Goal: Task Accomplishment & Management: Manage account settings

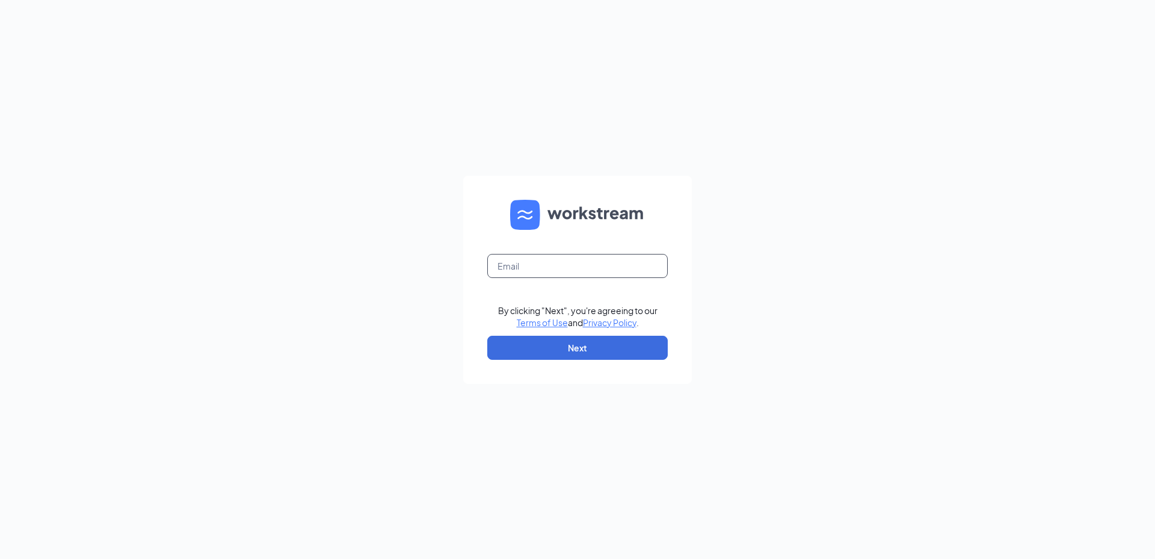
click at [520, 272] on input "text" at bounding box center [577, 266] width 180 height 24
type input "[EMAIL_ADDRESS][DOMAIN_NAME]"
click at [560, 351] on button "Next" at bounding box center [577, 348] width 180 height 24
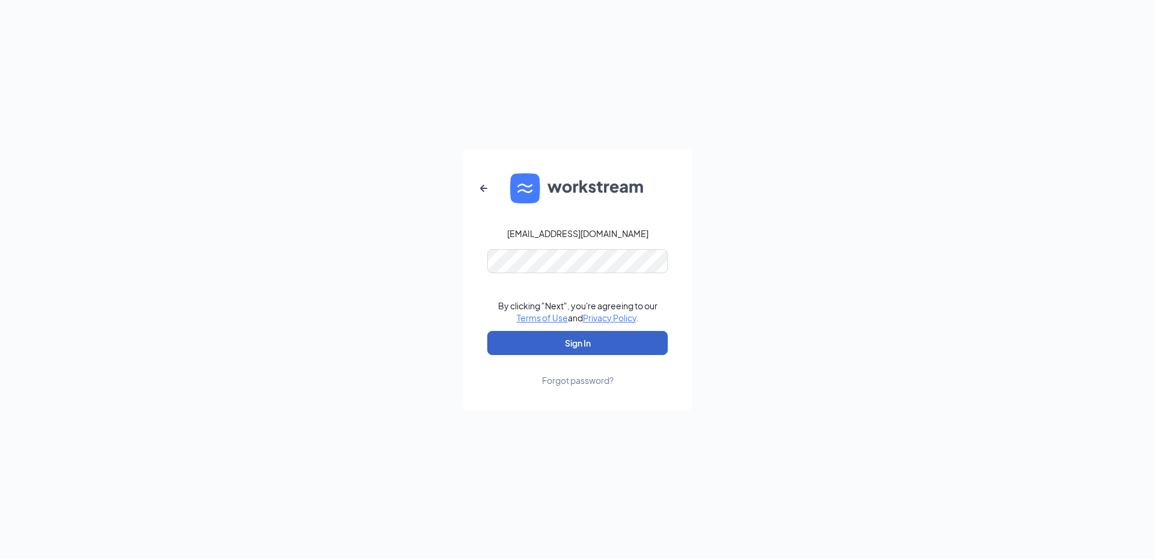
click at [548, 346] on button "Sign In" at bounding box center [577, 343] width 180 height 24
click at [586, 340] on button "Sign In" at bounding box center [577, 343] width 180 height 24
click at [406, 268] on div "[EMAIL_ADDRESS][DOMAIN_NAME] Credential mismatches. By clicking "Next", you're …" at bounding box center [577, 279] width 1155 height 559
click at [594, 349] on button "Sign In" at bounding box center [577, 343] width 180 height 24
